Goal: Find specific page/section: Find specific page/section

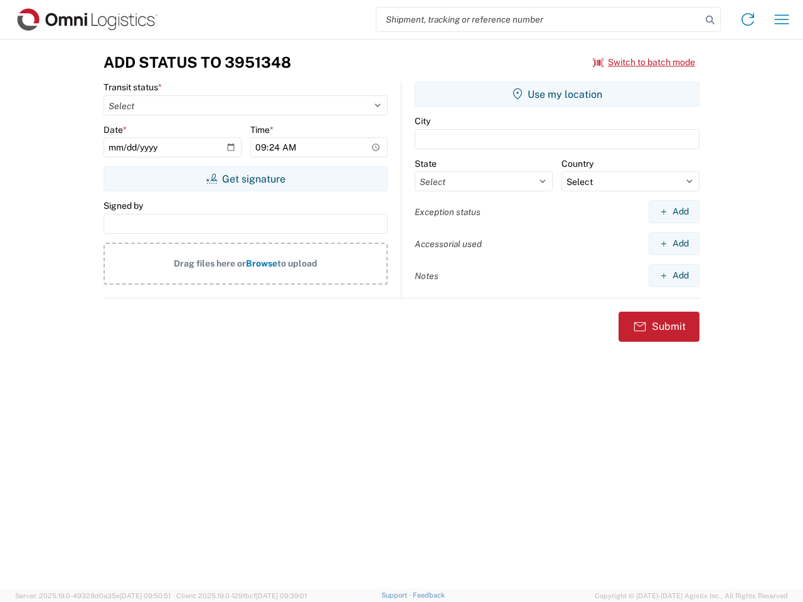
click at [539, 19] on input "search" at bounding box center [539, 20] width 325 height 24
click at [710, 20] on icon at bounding box center [711, 20] width 18 height 18
click at [748, 19] on icon at bounding box center [748, 19] width 20 height 20
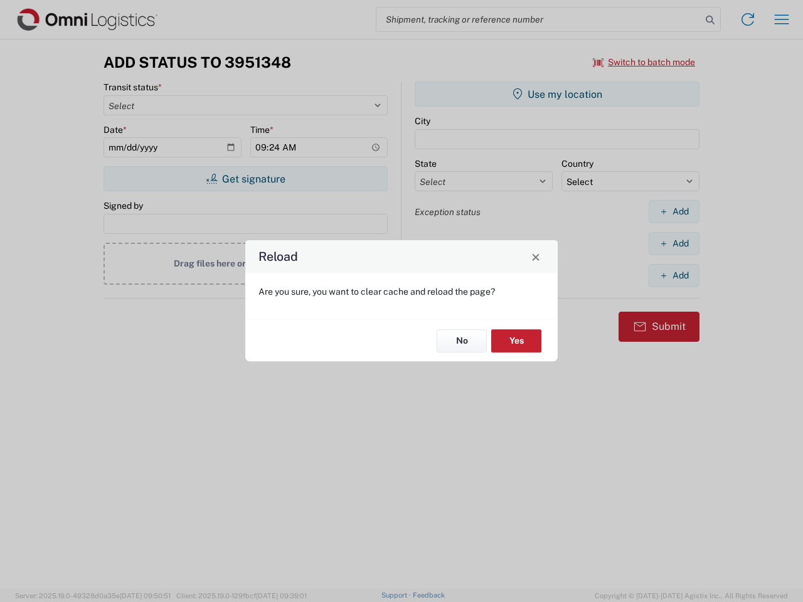
click at [645, 62] on div "Reload Are you sure, you want to clear cache and reload the page? No Yes" at bounding box center [401, 301] width 803 height 602
click at [245, 179] on div "Reload Are you sure, you want to clear cache and reload the page? No Yes" at bounding box center [401, 301] width 803 height 602
click at [557, 94] on div "Reload Are you sure, you want to clear cache and reload the page? No Yes" at bounding box center [401, 301] width 803 height 602
click at [674, 212] on div "Reload Are you sure, you want to clear cache and reload the page? No Yes" at bounding box center [401, 301] width 803 height 602
click at [674, 244] on div "Reload Are you sure, you want to clear cache and reload the page? No Yes" at bounding box center [401, 301] width 803 height 602
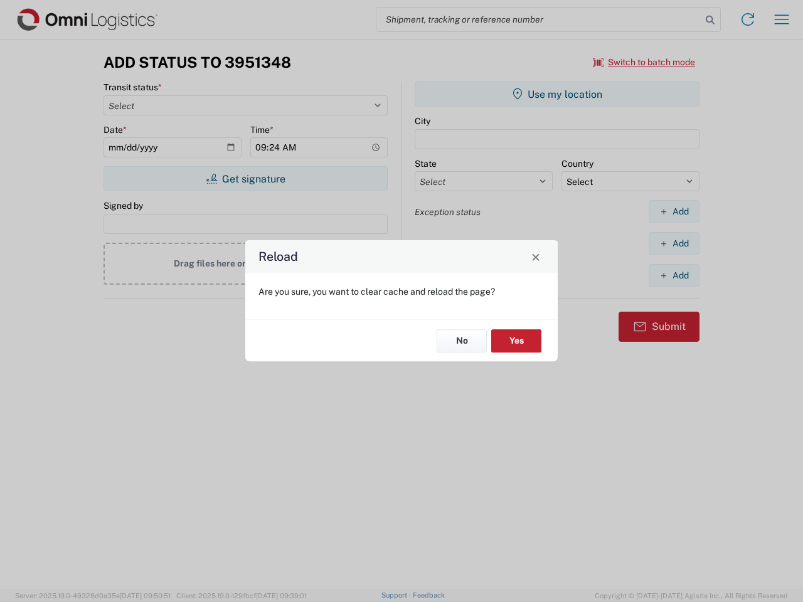
click at [674, 276] on div "Reload Are you sure, you want to clear cache and reload the page? No Yes" at bounding box center [401, 301] width 803 height 602
